Goal: Communication & Community: Answer question/provide support

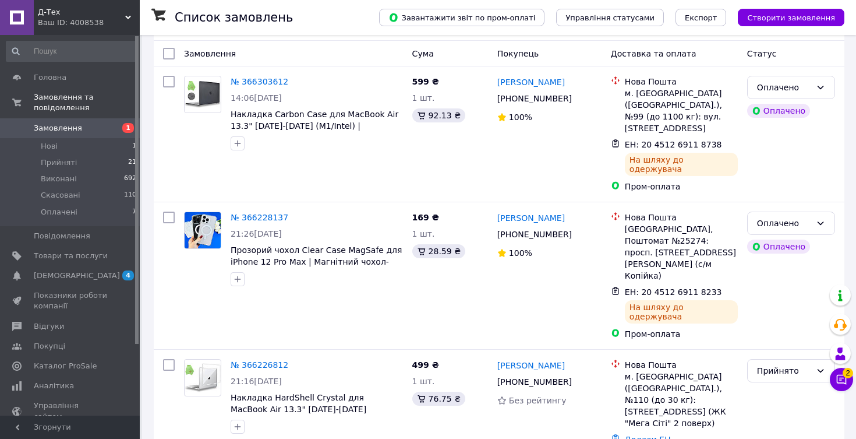
scroll to position [66, 0]
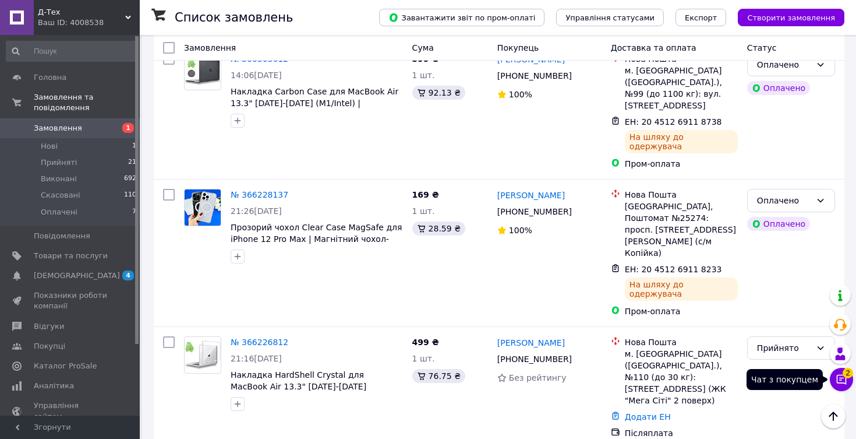
click at [837, 376] on icon at bounding box center [842, 380] width 10 height 10
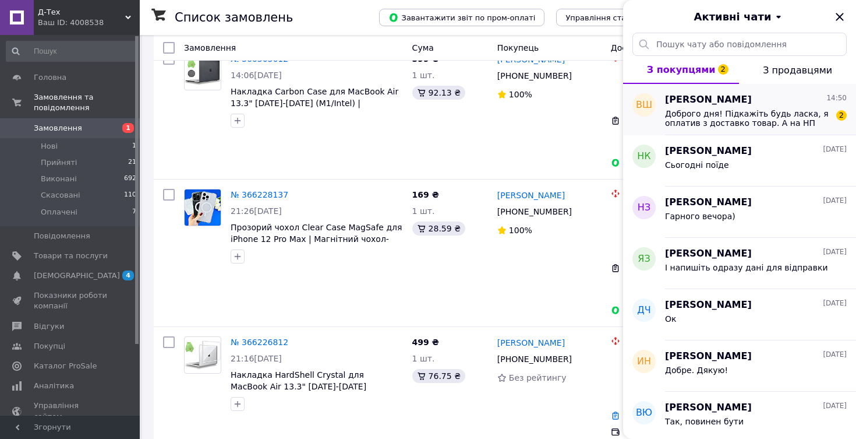
click at [775, 126] on span "Доброго дня! Підкажіть будь ласка, я оплатив з доставко товар. А на НП пише, що…" at bounding box center [747, 118] width 165 height 19
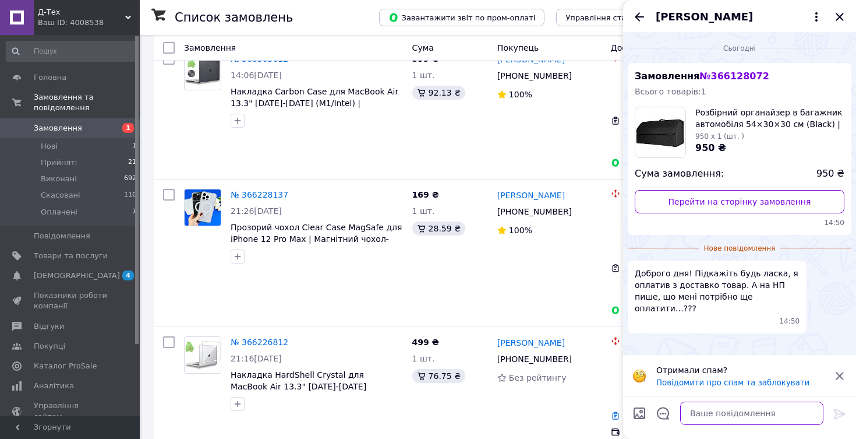
click at [727, 410] on textarea at bounding box center [751, 412] width 143 height 23
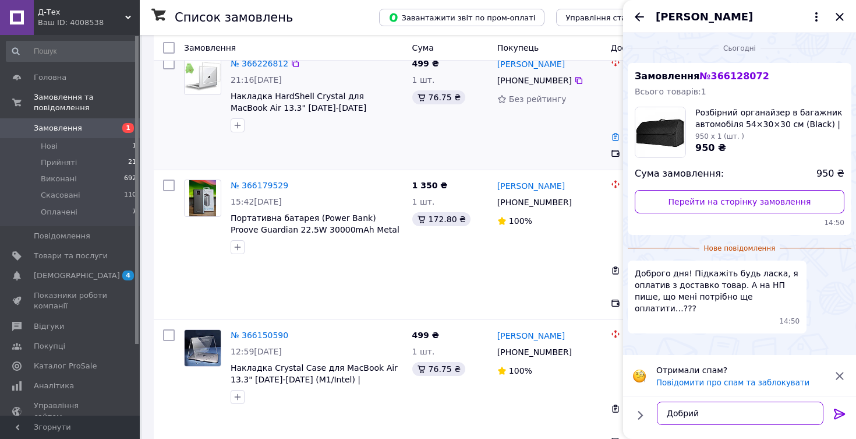
scroll to position [362, 0]
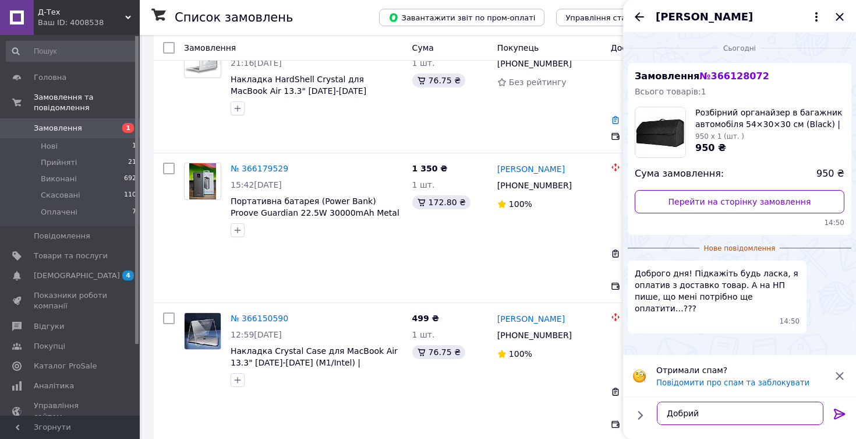
type textarea "Добрий"
click at [840, 16] on icon "Закрити" at bounding box center [840, 17] width 14 height 14
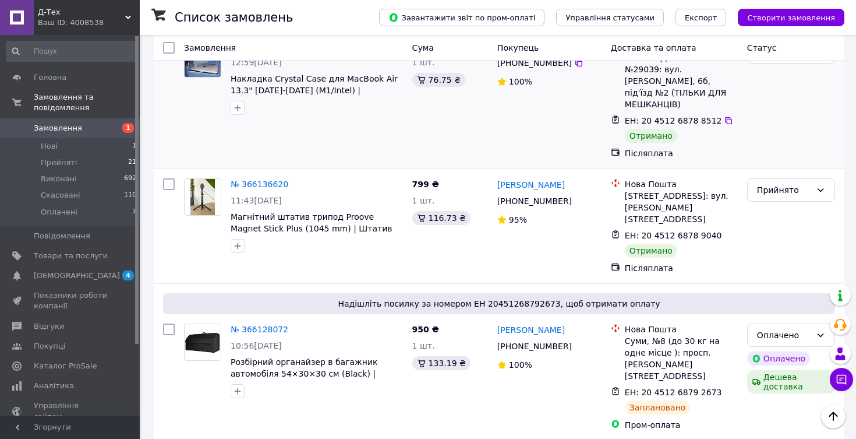
scroll to position [633, 0]
click at [724, 388] on icon at bounding box center [728, 392] width 9 height 9
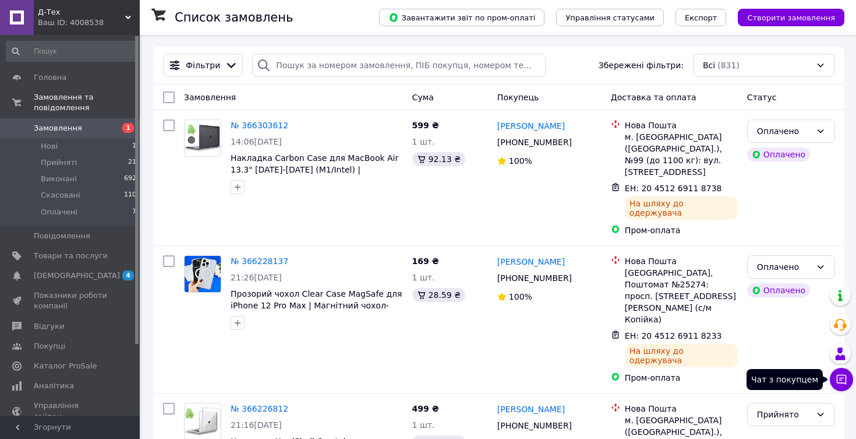
click at [842, 377] on icon at bounding box center [842, 380] width 10 height 10
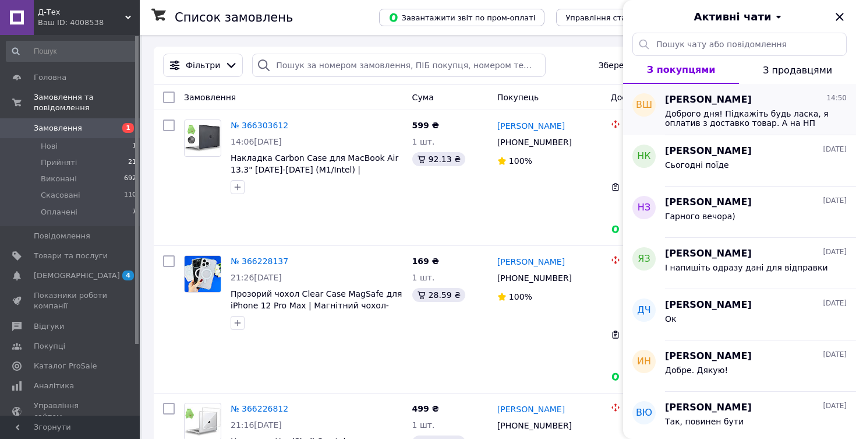
click at [784, 115] on span "Доброго дня! Підкажіть будь ласка, я оплатив з доставко товар. А на НП пише, що…" at bounding box center [747, 118] width 165 height 19
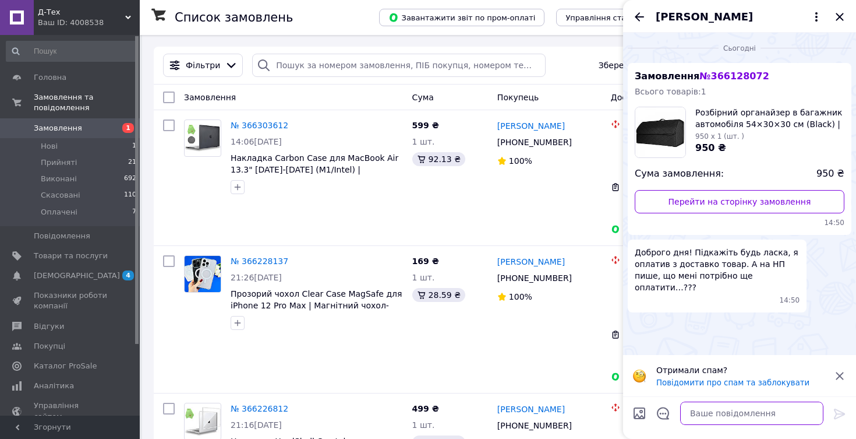
click at [731, 414] on textarea at bounding box center [751, 412] width 143 height 23
type textarea "Добрий вечір"
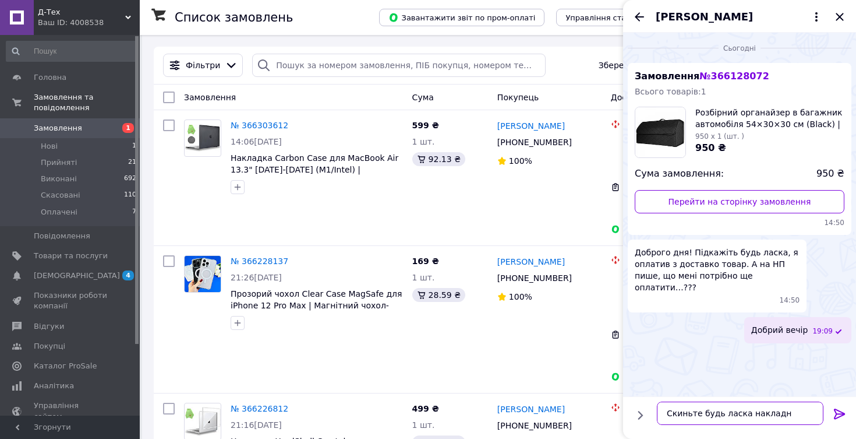
type textarea "Скиньте будь ласка накладну"
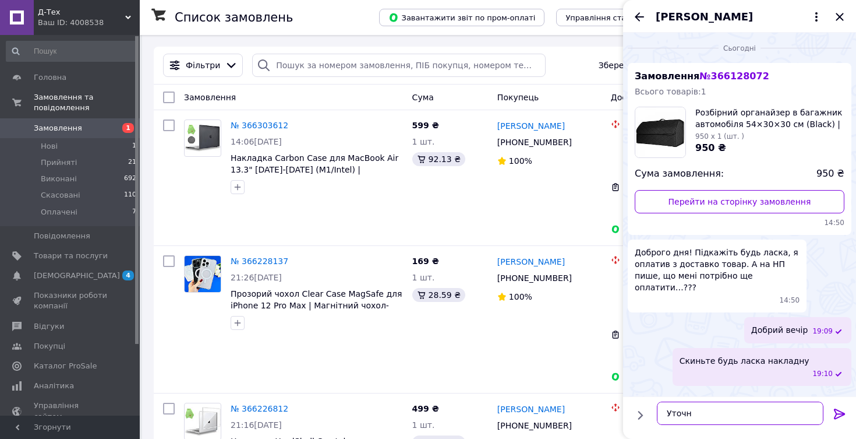
type textarea "Уточню"
click at [842, 18] on icon "Закрити" at bounding box center [840, 17] width 8 height 8
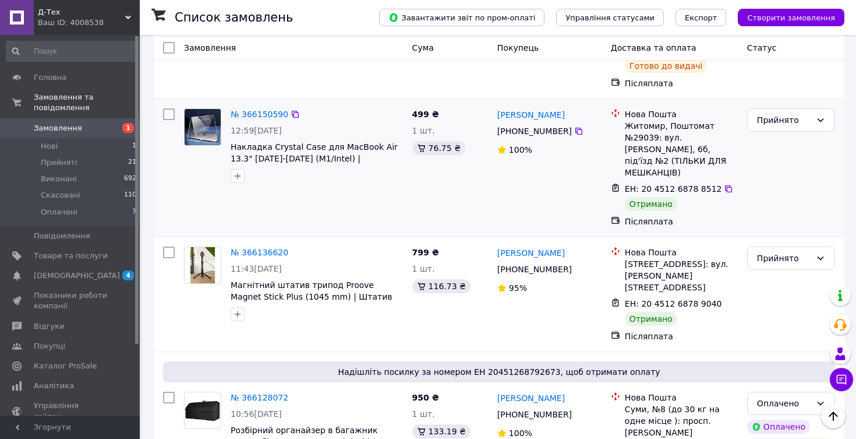
scroll to position [566, 0]
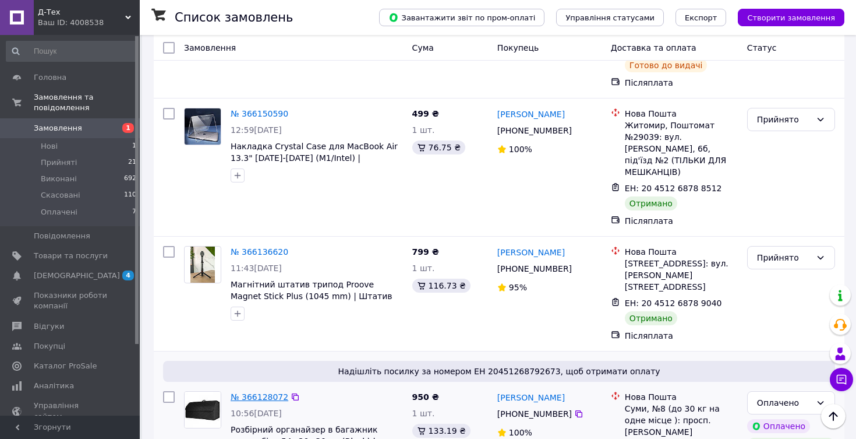
click at [263, 392] on link "№ 366128072" at bounding box center [260, 396] width 58 height 9
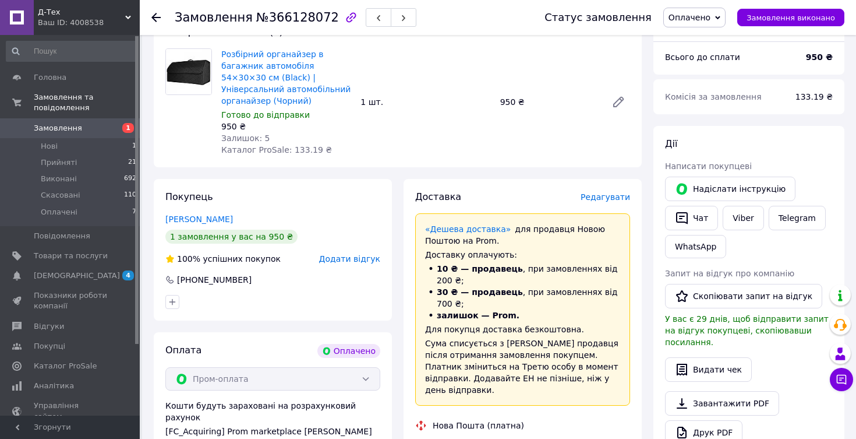
scroll to position [150, 0]
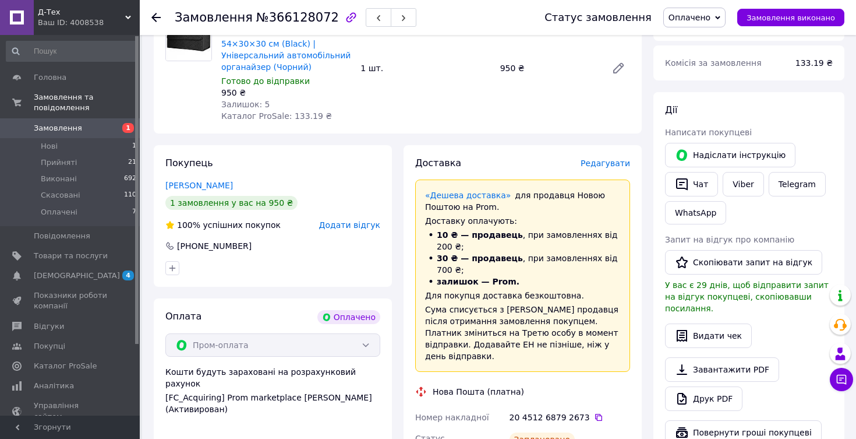
click at [617, 166] on span "Редагувати" at bounding box center [606, 162] width 50 height 9
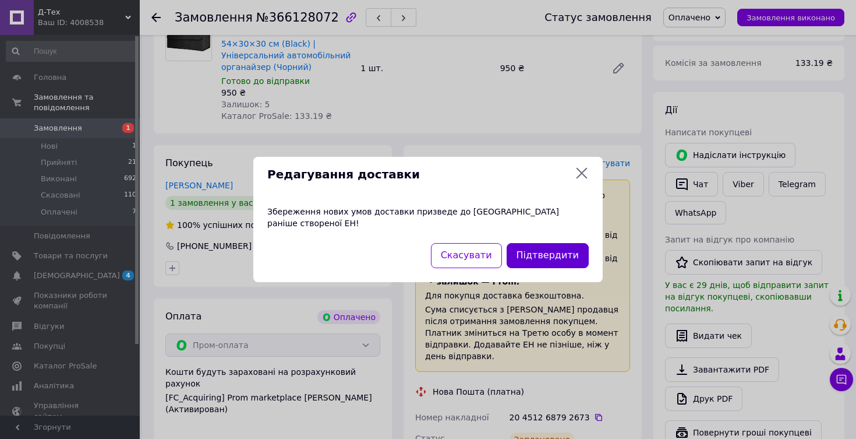
click at [551, 252] on button "Підтвердити" at bounding box center [548, 255] width 82 height 25
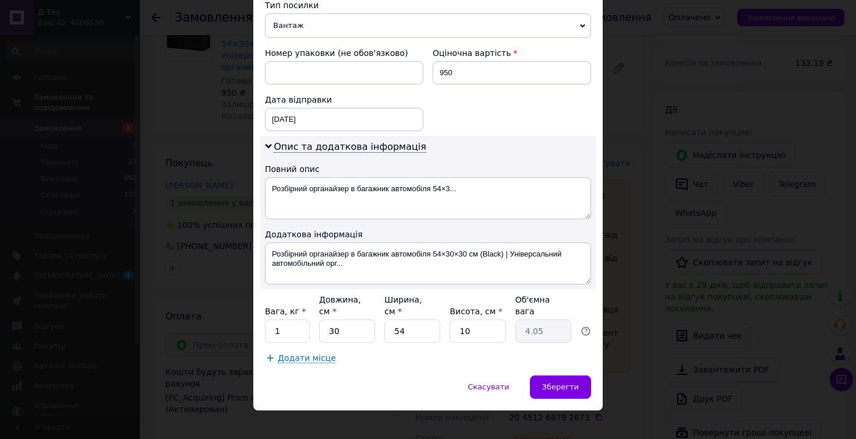
scroll to position [488, 0]
click at [558, 388] on div "Скасувати   Зберегти" at bounding box center [428, 393] width 350 height 35
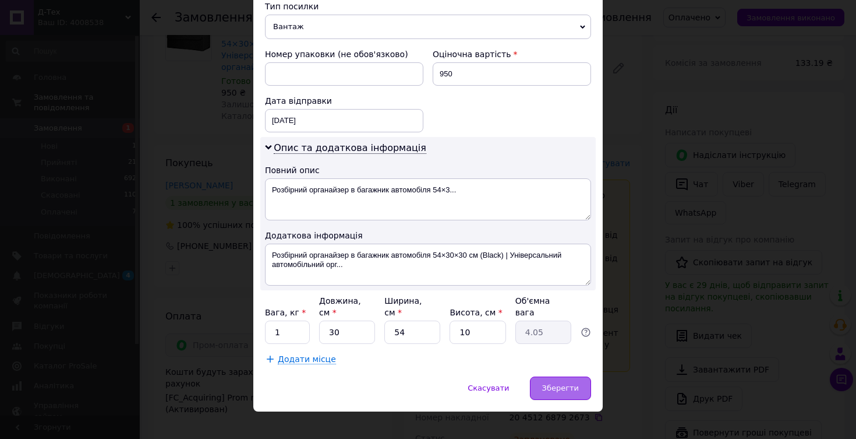
click at [556, 383] on span "Зберегти" at bounding box center [560, 387] width 37 height 9
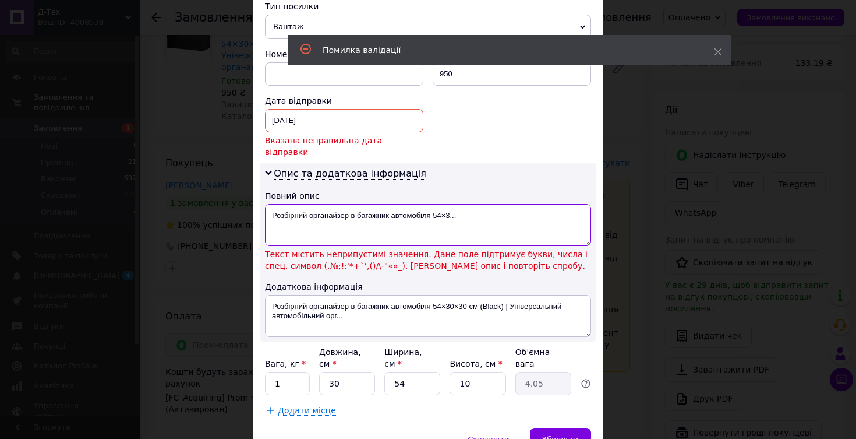
click at [484, 204] on textarea "Розбірний органайзер в багажник автомобіля 54×3..." at bounding box center [428, 225] width 326 height 42
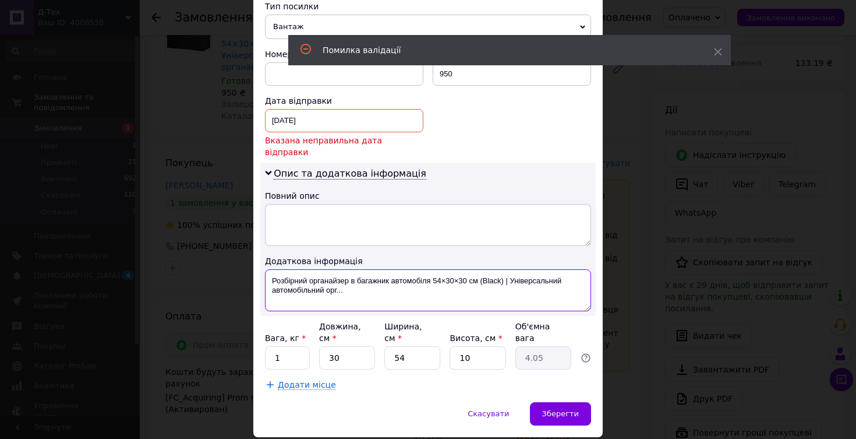
click at [449, 269] on textarea "Розбірний органайзер в багажник автомобіля 54×30×30 см (Black) | Універсальний …" at bounding box center [428, 290] width 326 height 42
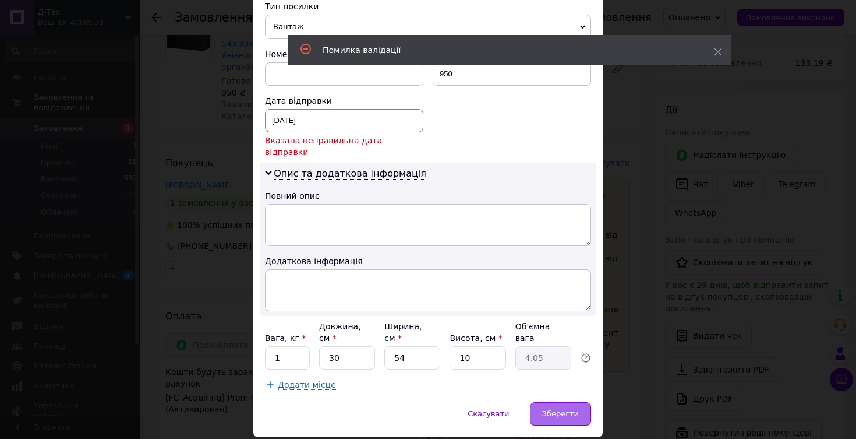
click at [542, 402] on div "Зберегти" at bounding box center [560, 413] width 61 height 23
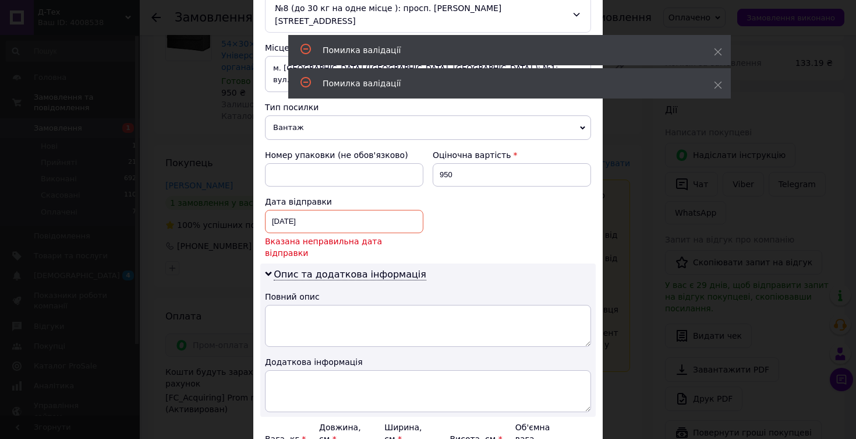
scroll to position [361, 0]
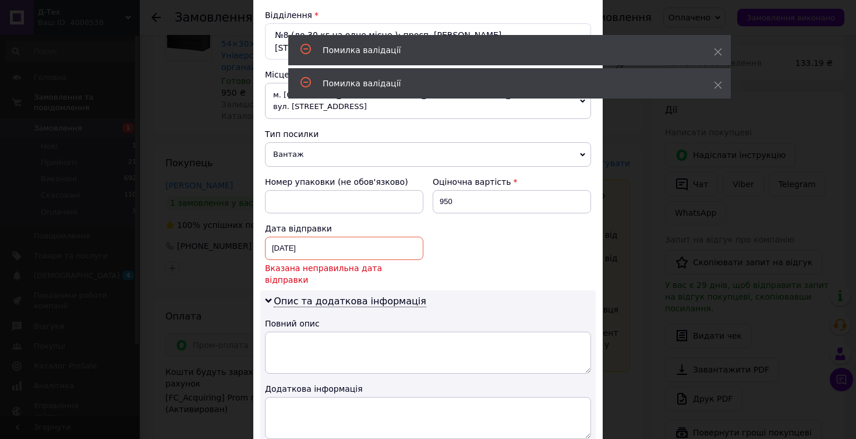
click at [375, 238] on div "[DATE] < 2025 > < Октябрь > Пн Вт Ср Чт Пт Сб Вс 29 30 1 2 3 4 5 6 7 8 9 10 11 …" at bounding box center [344, 248] width 158 height 23
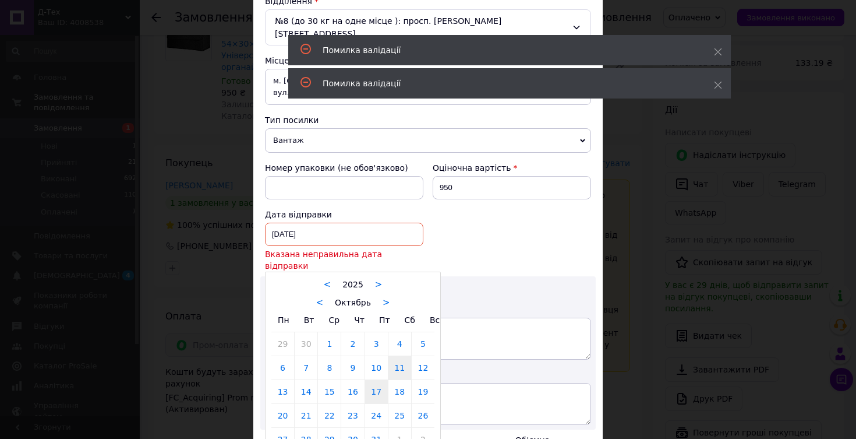
scroll to position [380, 0]
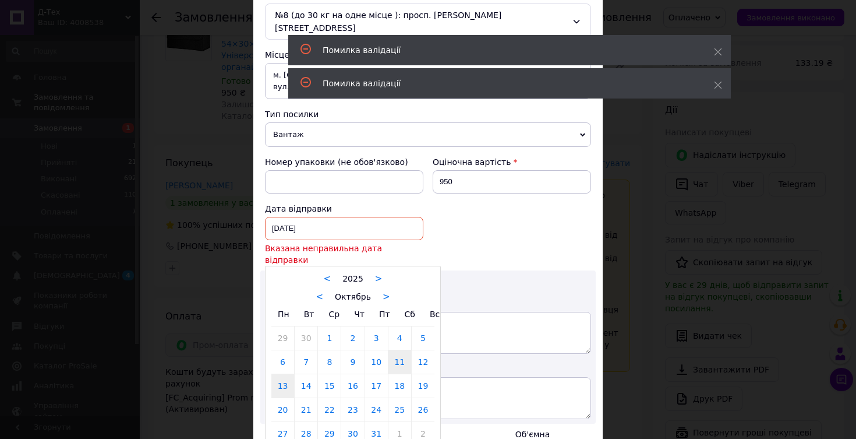
click at [284, 374] on link "13" at bounding box center [282, 385] width 23 height 23
type input "[DATE]"
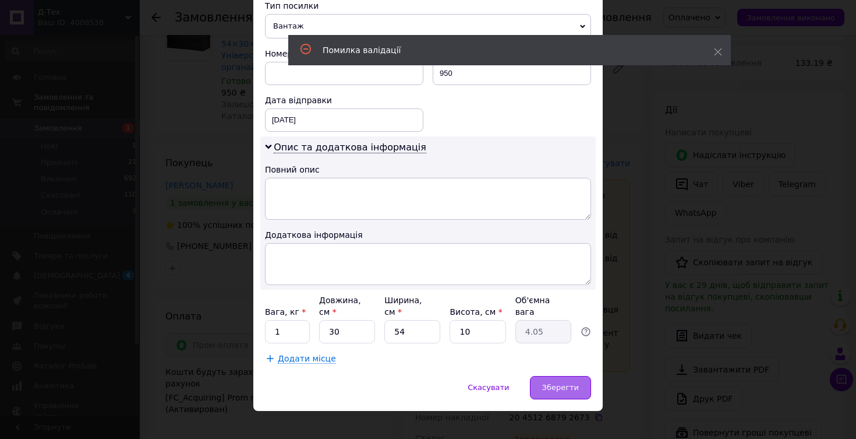
scroll to position [488, 0]
click at [553, 383] on span "Зберегти" at bounding box center [560, 387] width 37 height 9
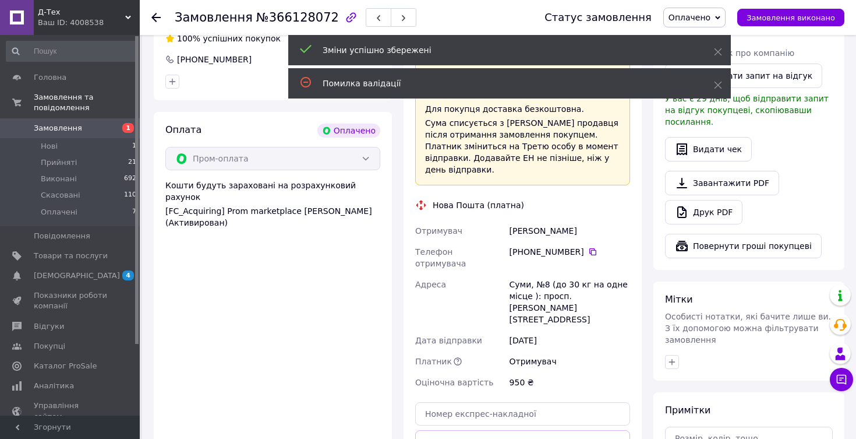
scroll to position [372, 0]
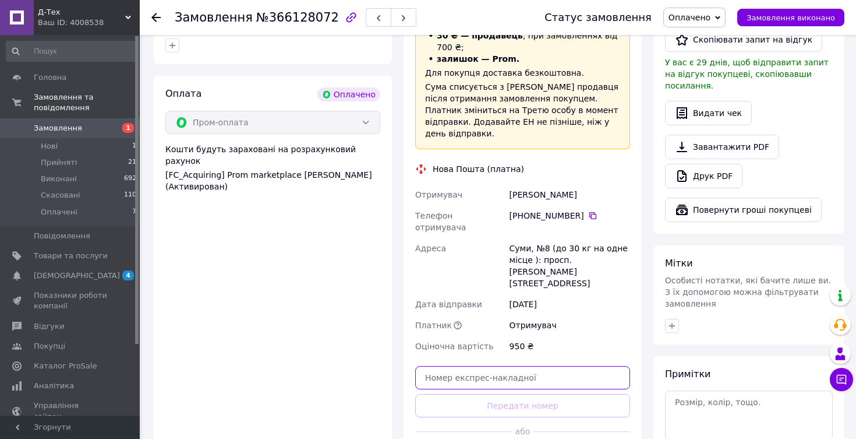
click at [479, 366] on input "text" at bounding box center [522, 377] width 215 height 23
paste input "20451268789836"
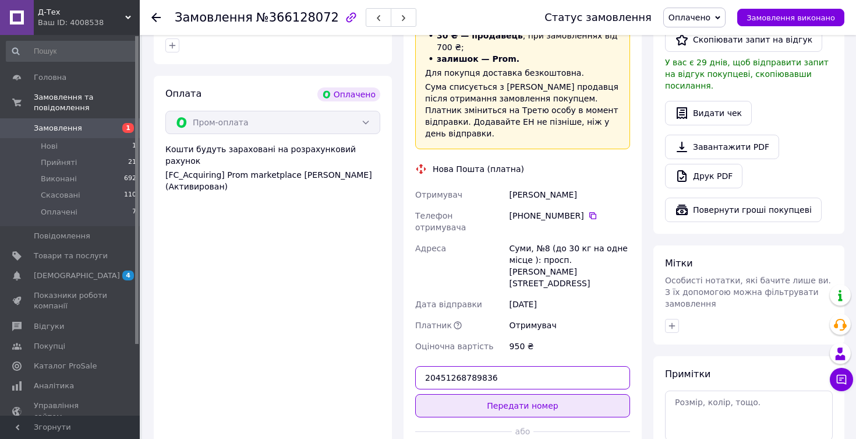
type input "20451268789836"
click at [488, 394] on button "Передати номер" at bounding box center [522, 405] width 215 height 23
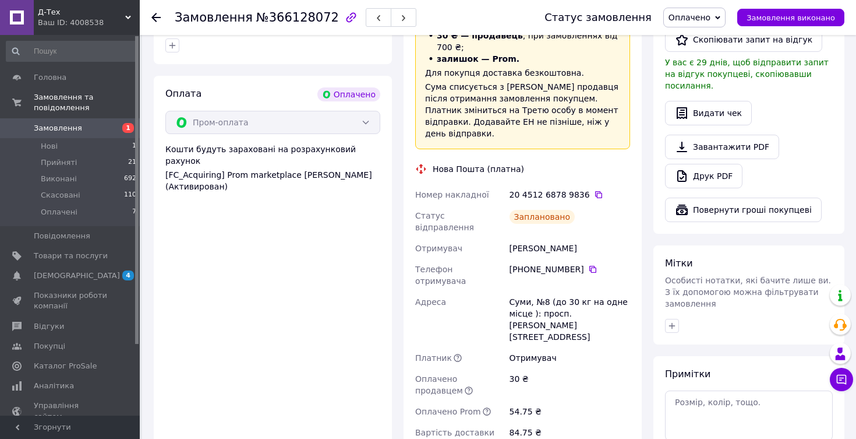
click at [94, 127] on span "Замовлення" at bounding box center [71, 128] width 74 height 10
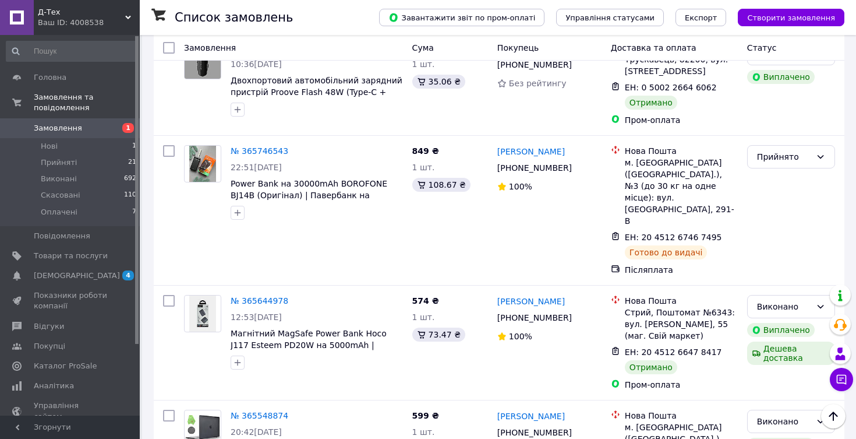
scroll to position [2077, 0]
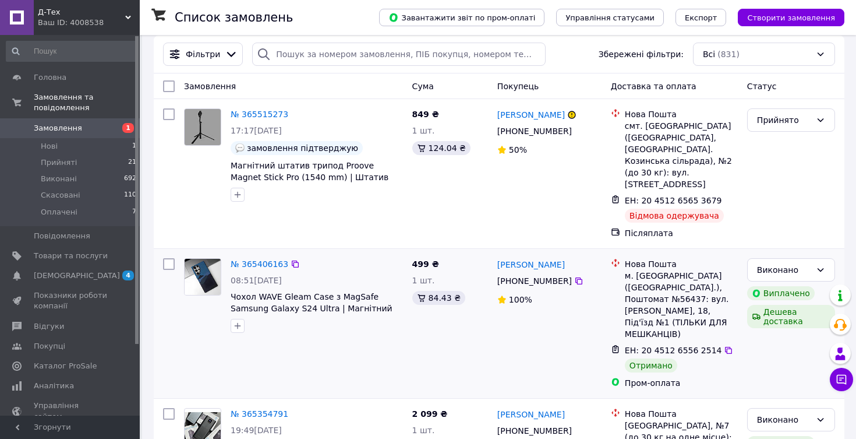
scroll to position [13, 0]
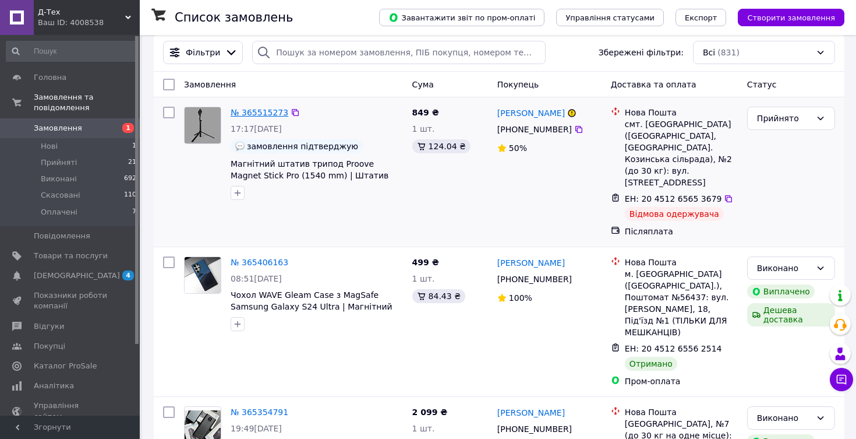
click at [264, 109] on link "№ 365515273" at bounding box center [260, 112] width 58 height 9
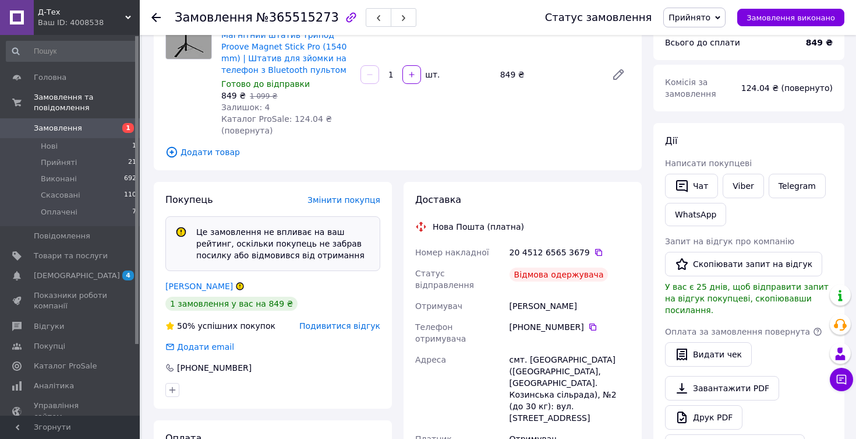
scroll to position [147, 0]
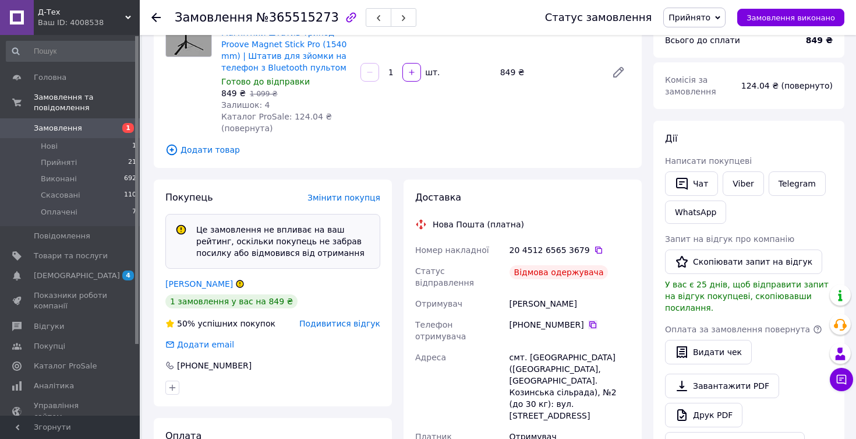
click at [590, 320] on icon at bounding box center [592, 324] width 9 height 9
click at [85, 259] on span "Товари та послуги" at bounding box center [71, 255] width 74 height 10
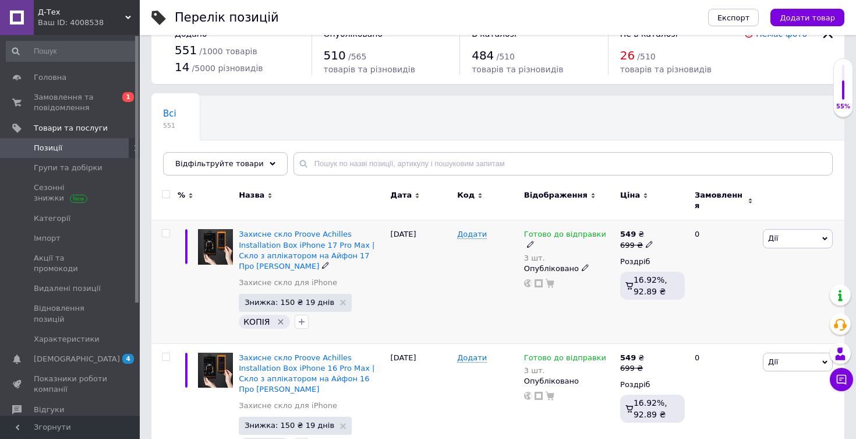
scroll to position [38, 0]
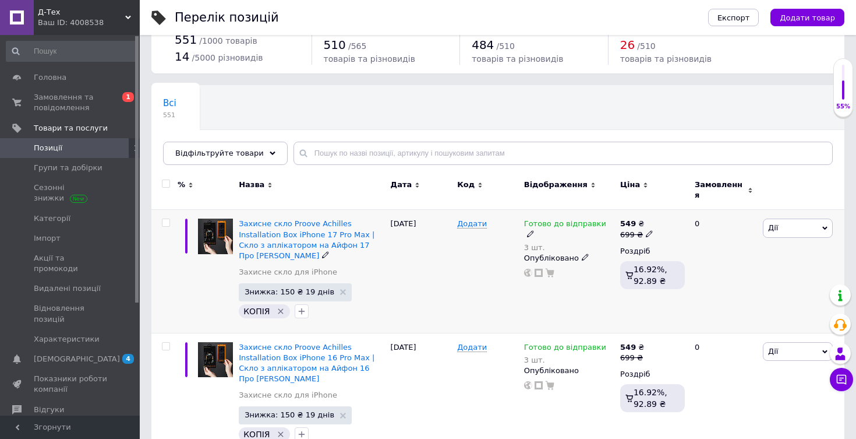
click at [278, 308] on icon "Видалити мітку" at bounding box center [280, 310] width 5 height 5
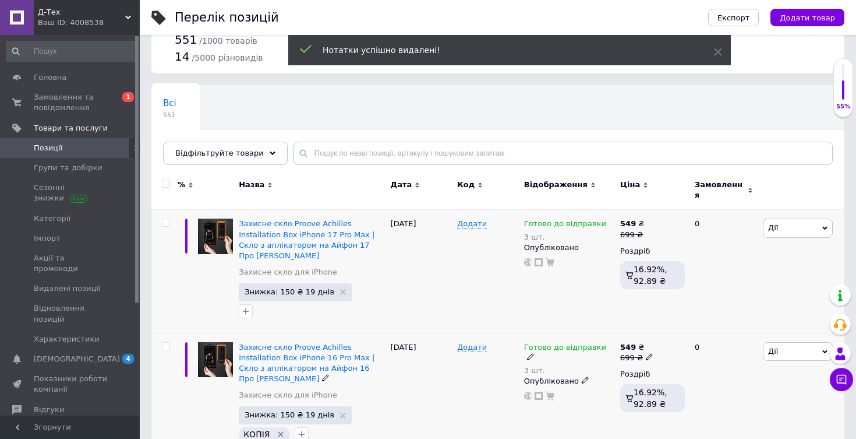
click at [278, 431] on icon "Видалити мітку" at bounding box center [280, 433] width 5 height 5
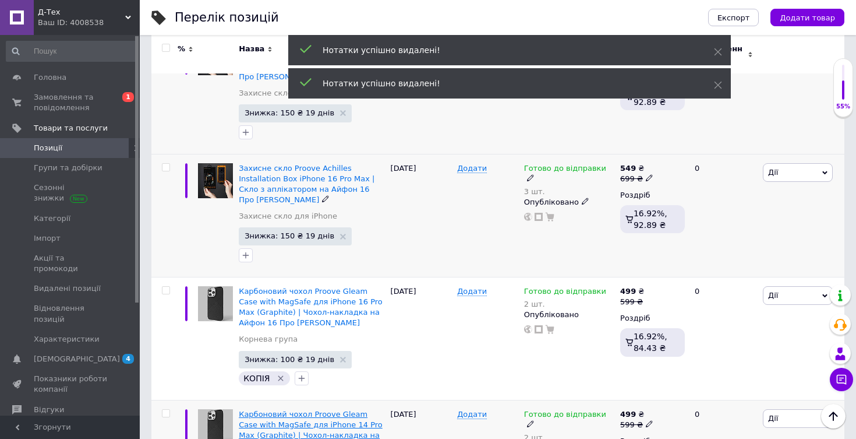
scroll to position [230, 0]
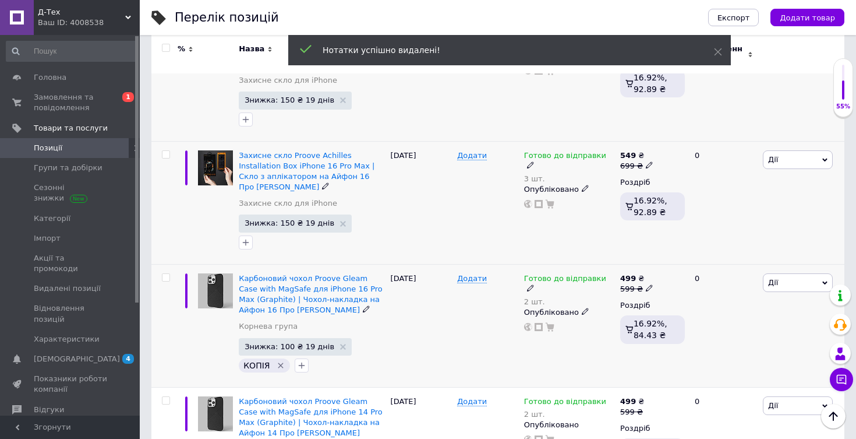
click at [278, 362] on icon "Видалити мітку" at bounding box center [280, 364] width 5 height 5
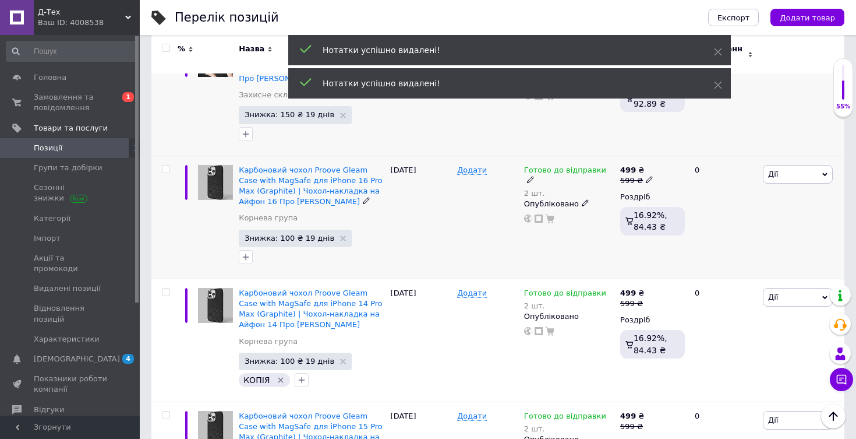
scroll to position [367, 0]
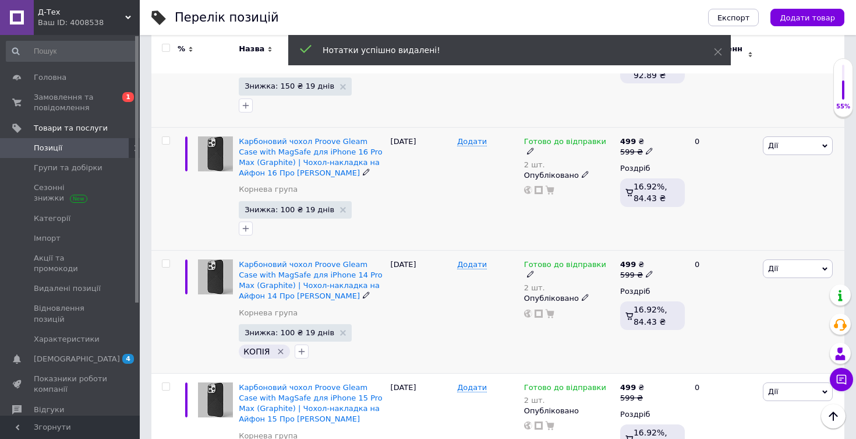
click at [276, 347] on icon "Видалити мітку" at bounding box center [280, 351] width 9 height 9
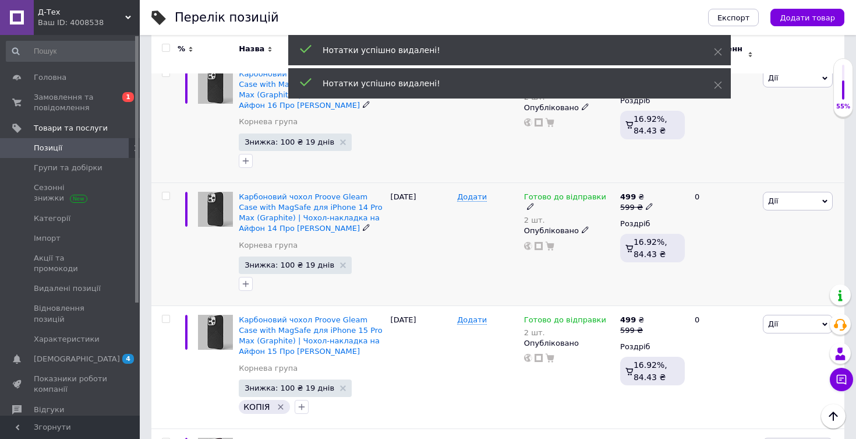
scroll to position [476, 0]
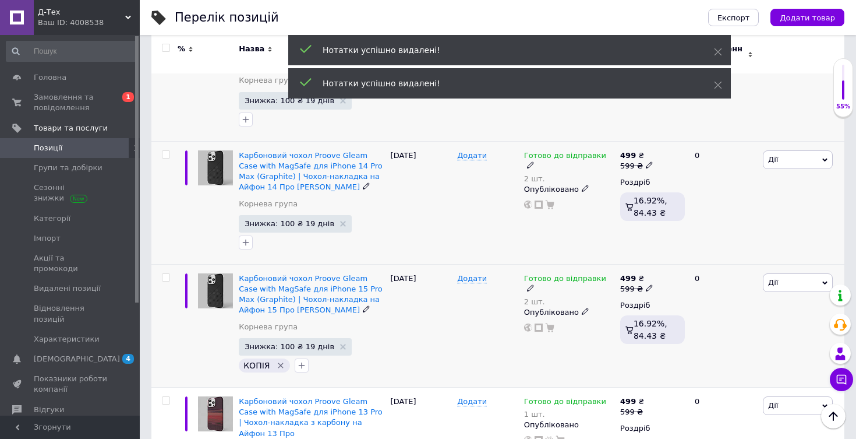
click at [278, 363] on icon "Видалити мітку" at bounding box center [280, 365] width 5 height 5
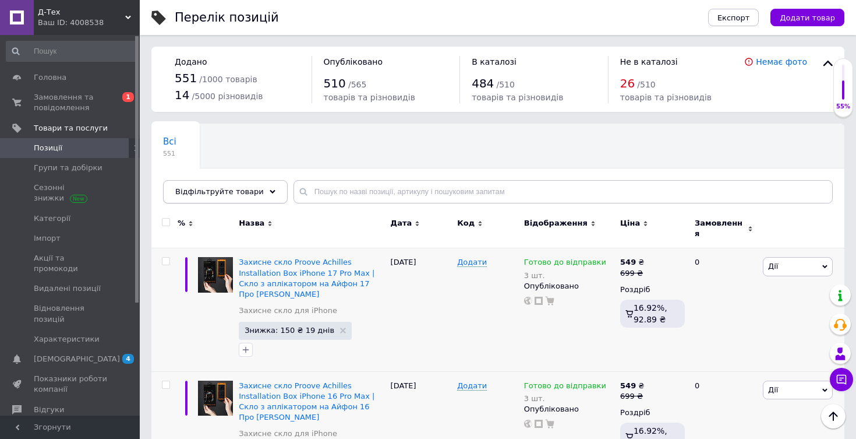
scroll to position [0, 0]
click at [103, 113] on link "Замовлення та повідомлення 0 1" at bounding box center [71, 102] width 143 height 30
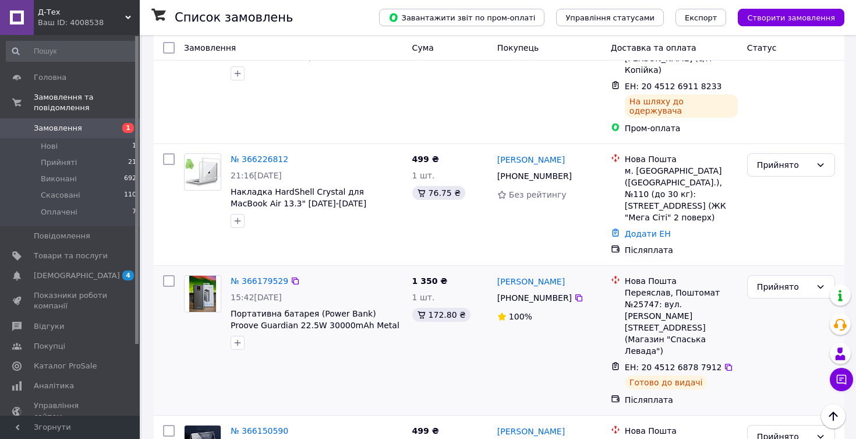
scroll to position [196, 0]
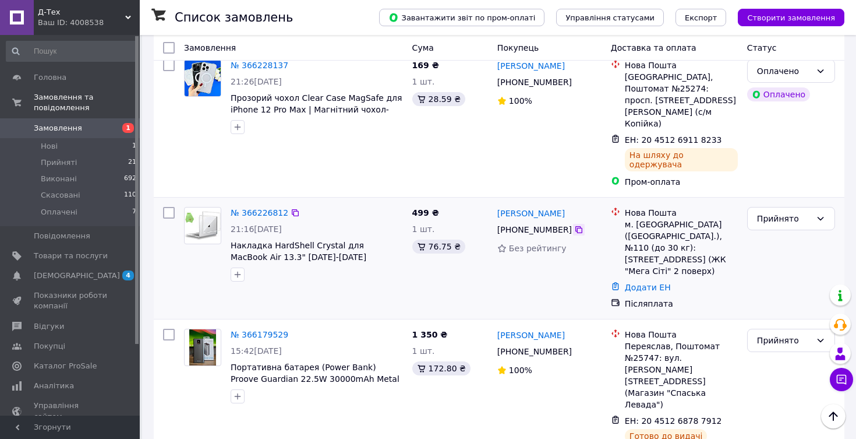
click at [578, 225] on icon at bounding box center [578, 229] width 9 height 9
click at [637, 283] on link "Додати ЕН" at bounding box center [648, 287] width 46 height 9
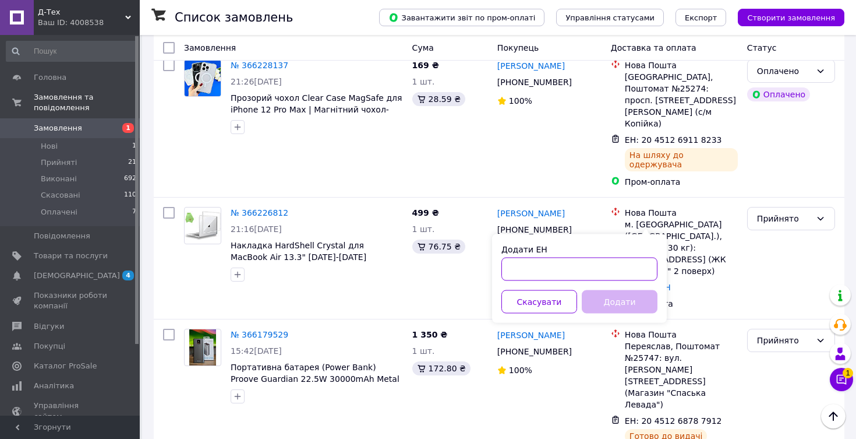
click at [612, 264] on input "Додати ЕН" at bounding box center [580, 268] width 156 height 23
paste input "59001474711107"
type input "59001474711107"
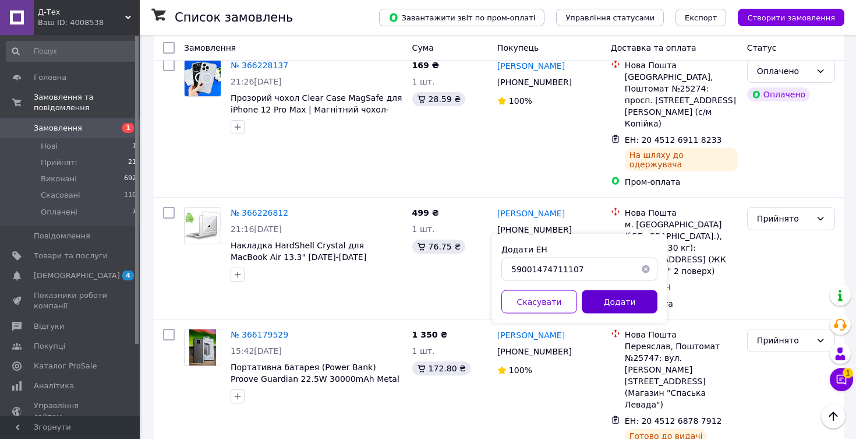
click at [614, 298] on button "Додати" at bounding box center [620, 301] width 76 height 23
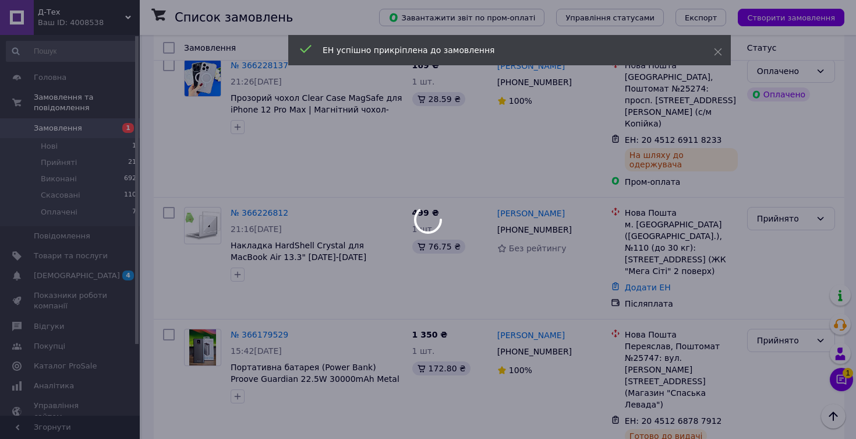
click at [833, 376] on div at bounding box center [428, 219] width 856 height 439
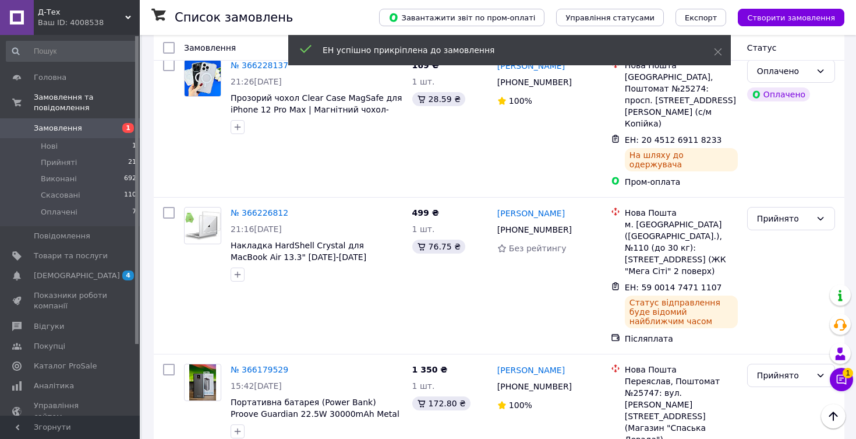
click at [838, 377] on icon at bounding box center [842, 379] width 12 height 12
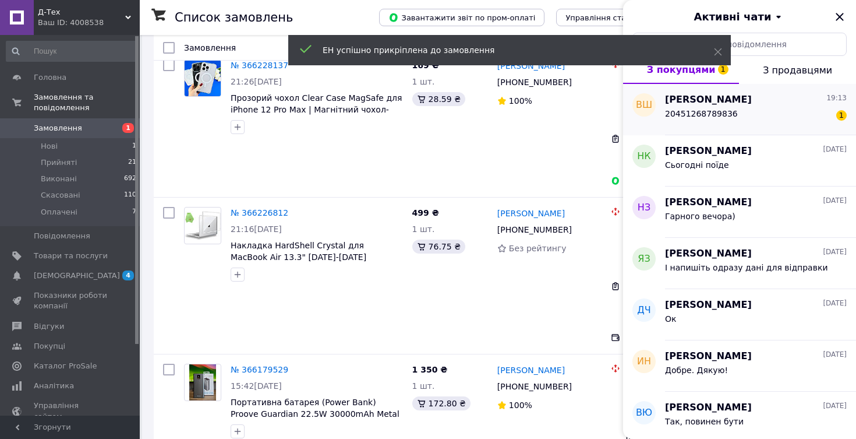
click at [796, 112] on div "20451268789836 1" at bounding box center [756, 116] width 182 height 19
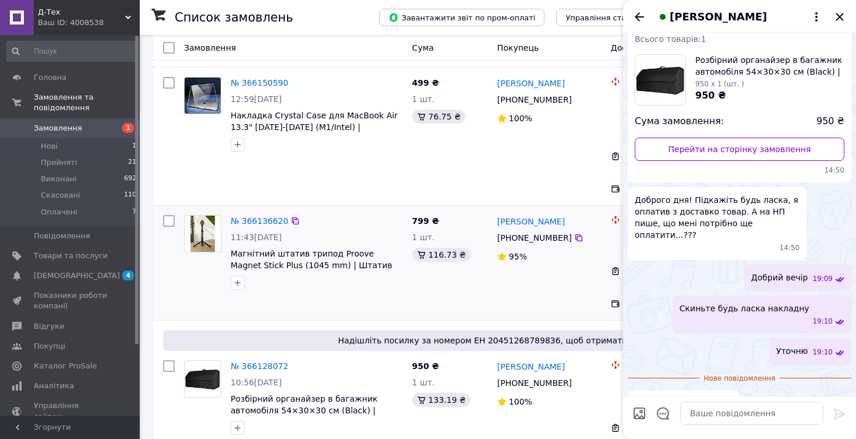
scroll to position [633, 0]
click at [844, 17] on icon "Закрити" at bounding box center [840, 17] width 14 height 14
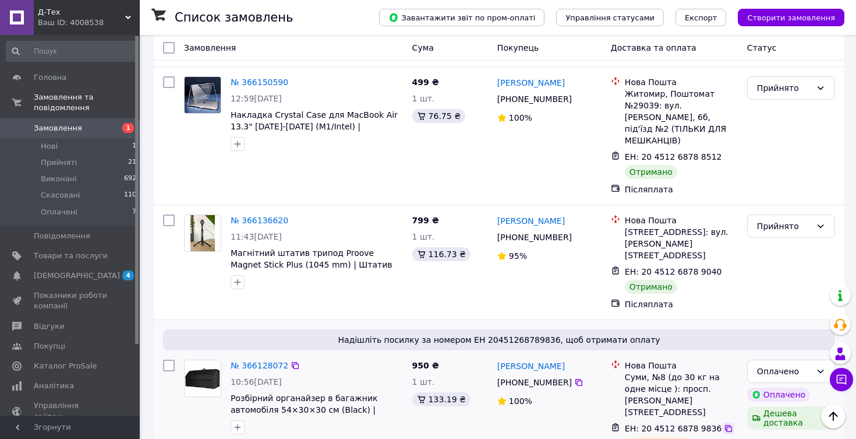
click at [724, 424] on icon at bounding box center [728, 428] width 9 height 9
click at [834, 368] on div "Чат з покупцем" at bounding box center [841, 379] width 23 height 23
click at [837, 374] on icon at bounding box center [842, 379] width 12 height 12
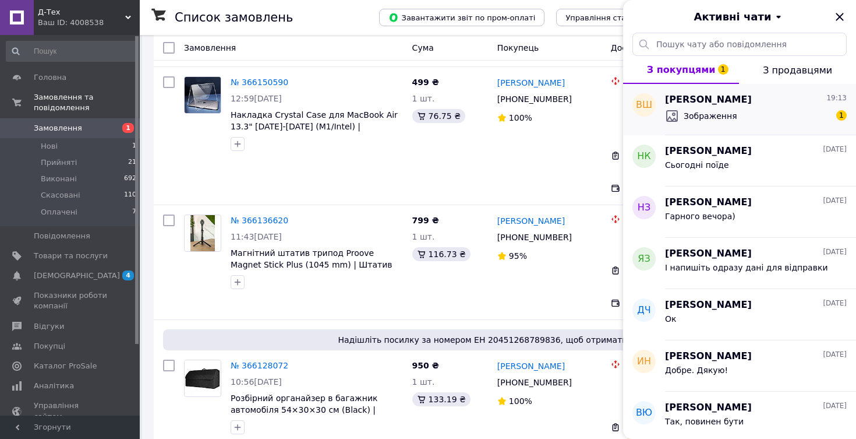
click at [703, 119] on span "Зображення" at bounding box center [711, 116] width 54 height 12
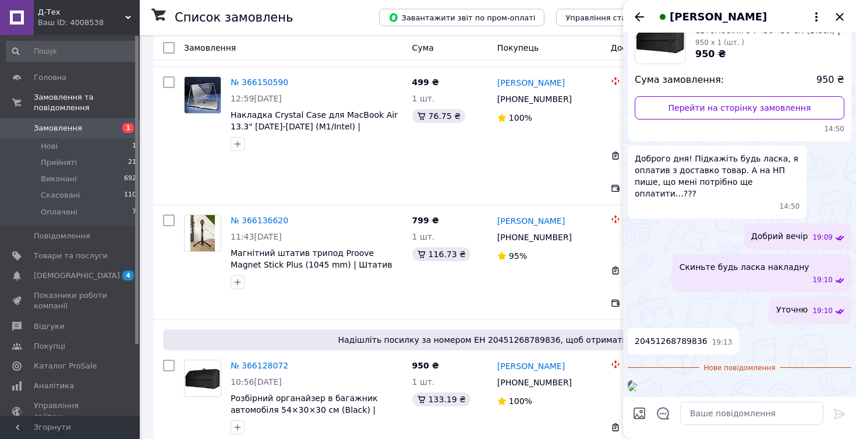
scroll to position [232, 0]
click at [637, 382] on img at bounding box center [632, 386] width 9 height 9
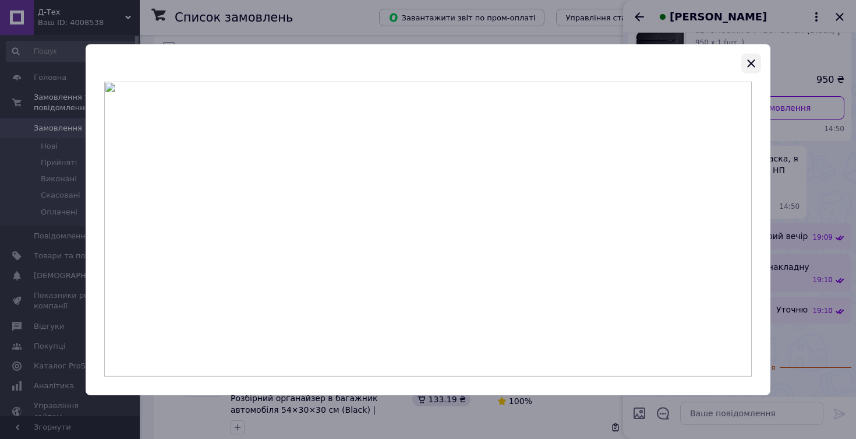
click at [750, 66] on icon "button" at bounding box center [752, 63] width 14 height 14
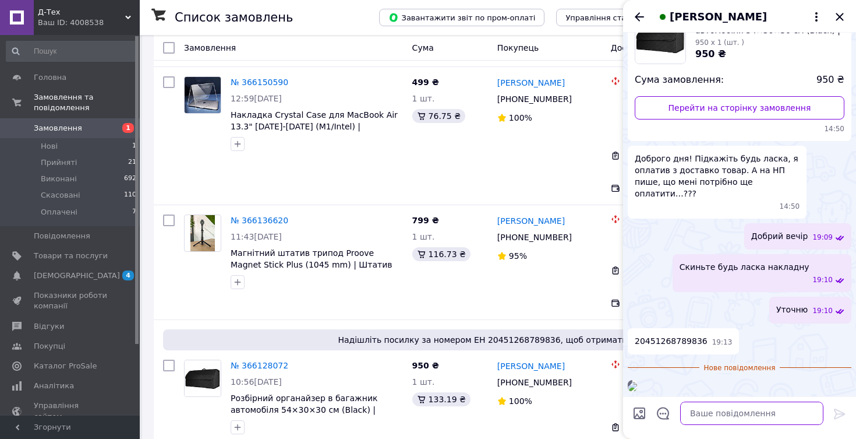
click at [737, 403] on textarea at bounding box center [751, 412] width 143 height 23
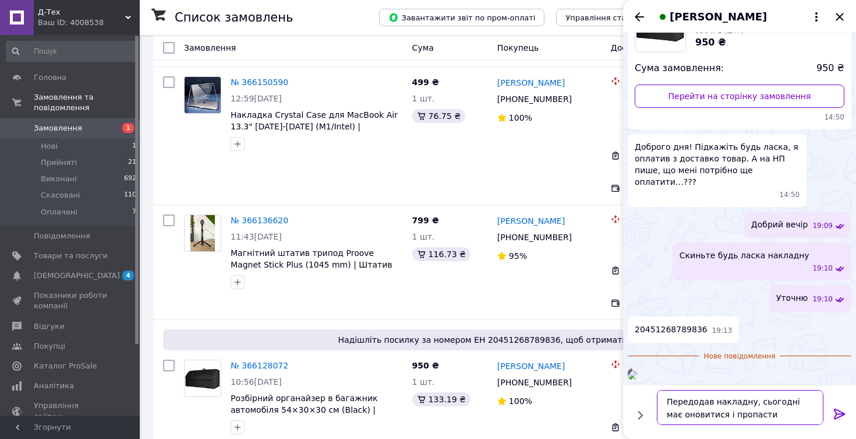
type textarea "Передодав накладну, сьогодні має оновитися і пропасти доставка."
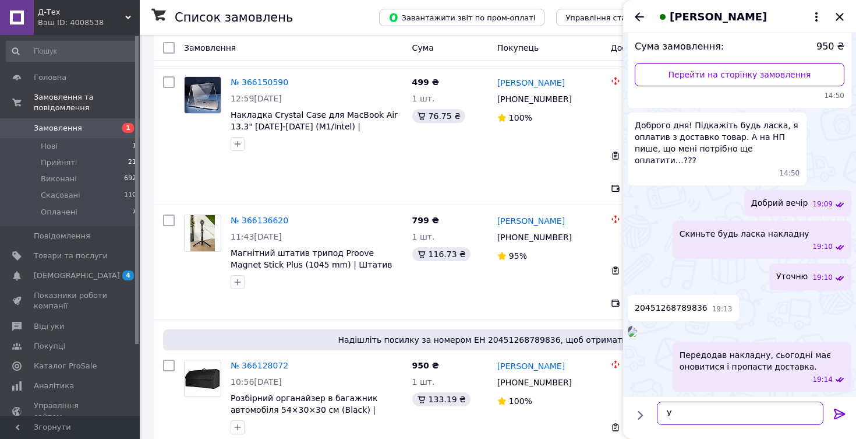
type textarea "У"
type textarea "Можливо глюк якийсь був"
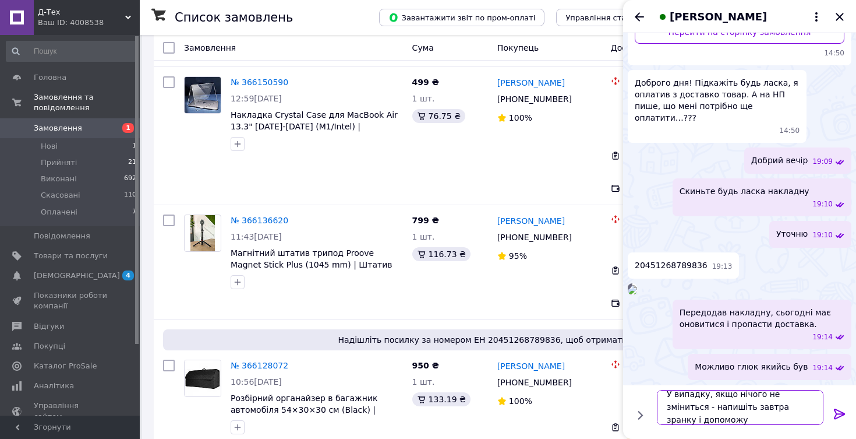
scroll to position [1, 0]
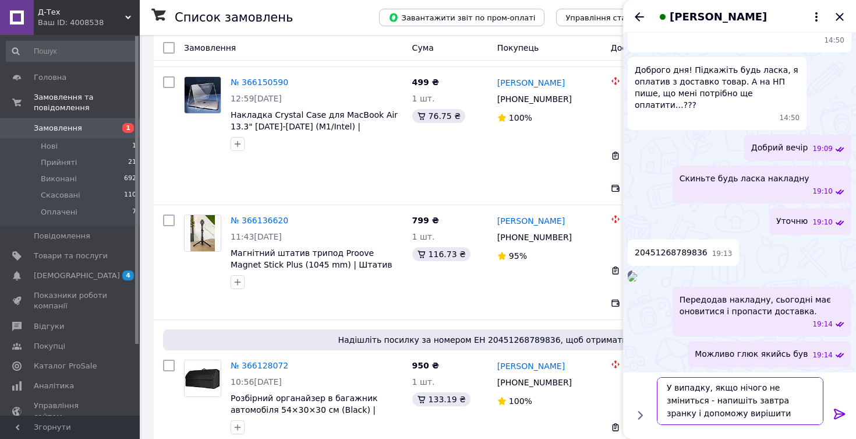
type textarea "У випадку, якщо нічого не зміниться - напишіть завтра зранку і допоможу вирішит…"
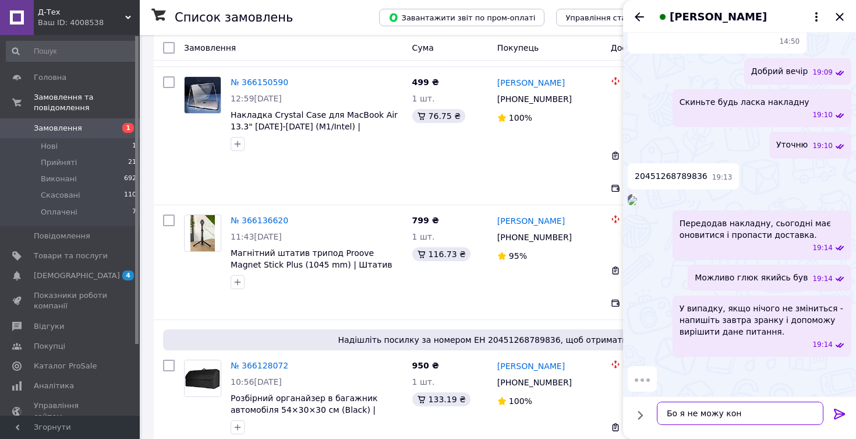
scroll to position [393, 0]
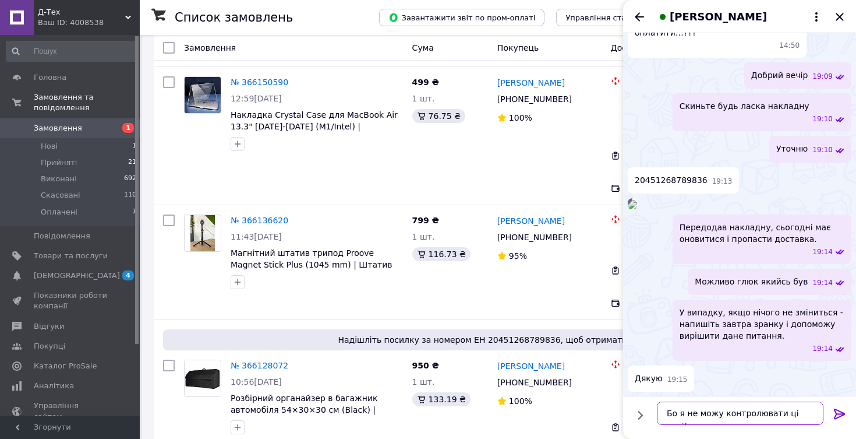
click at [675, 411] on textarea "Бо я не можу контролювати ці речі(" at bounding box center [740, 412] width 167 height 23
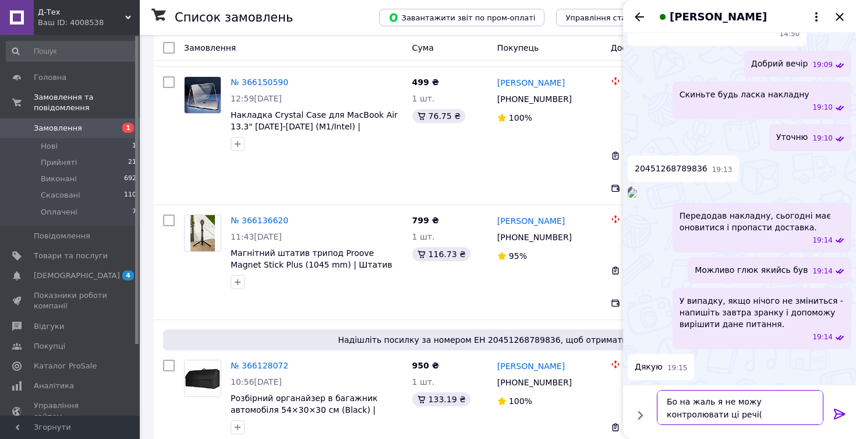
click at [795, 399] on textarea "Бо на жаль я не можу контролювати ці речі(" at bounding box center [740, 407] width 167 height 35
type textarea "Бо на жаль я не можу впливати на ці речі("
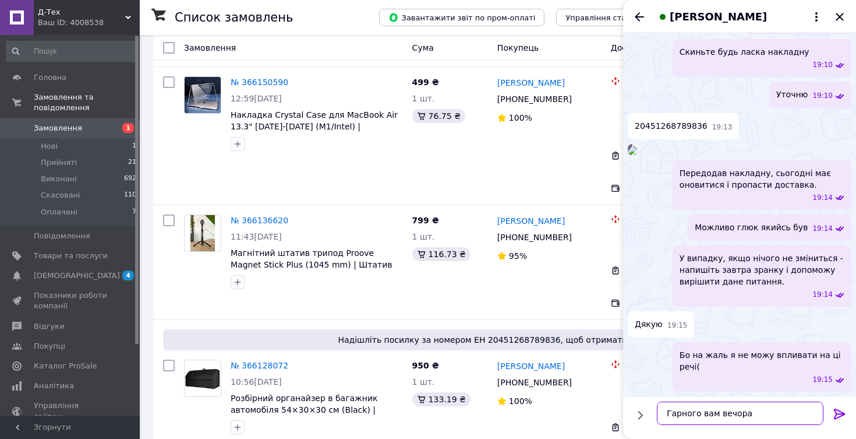
type textarea "Гарного вам вечора)"
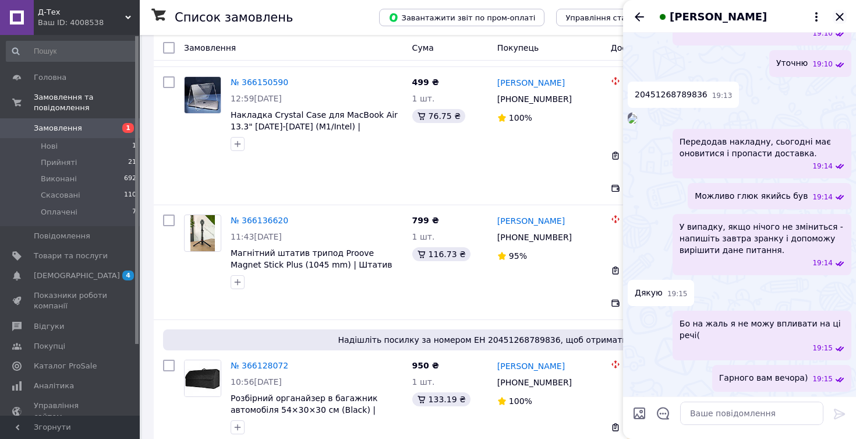
click at [840, 15] on icon "Закрити" at bounding box center [840, 17] width 14 height 14
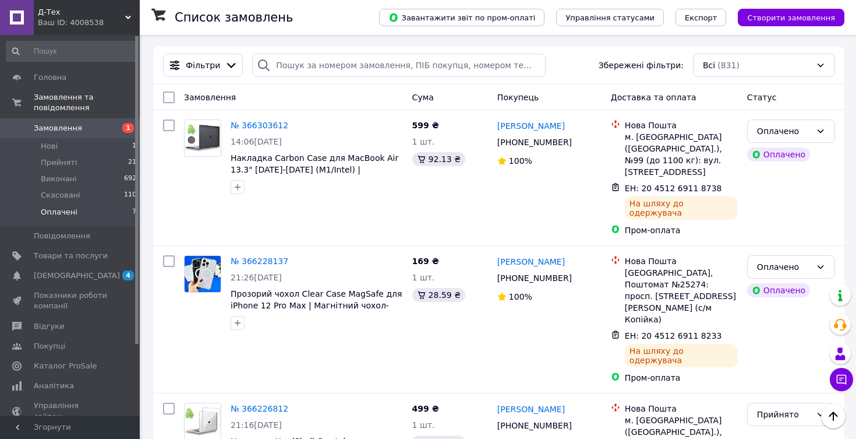
scroll to position [0, 0]
click at [66, 251] on span "Товари та послуги" at bounding box center [71, 255] width 74 height 10
